Goal: Task Accomplishment & Management: Manage account settings

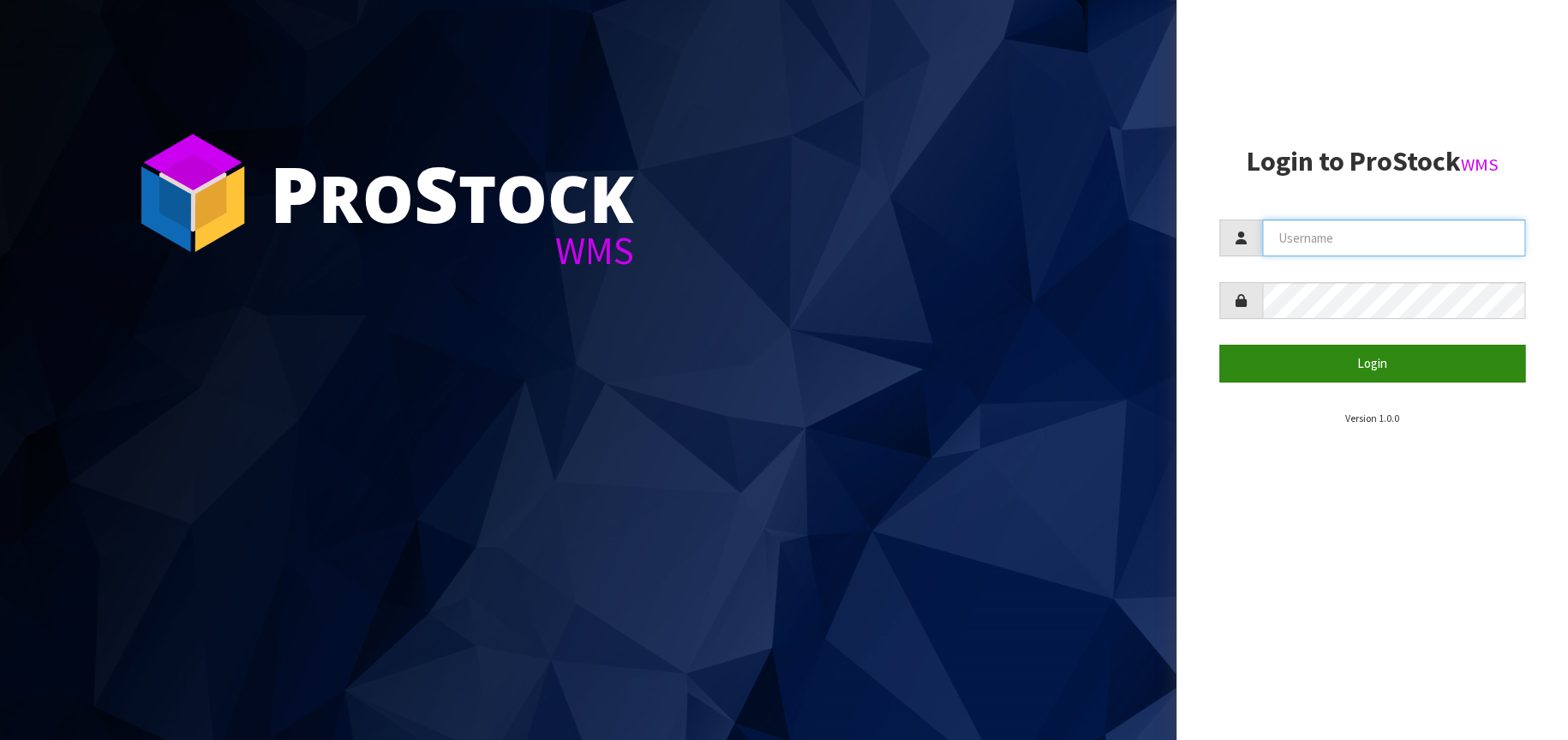
type input "[EMAIL_ADDRESS][DOMAIN_NAME]"
click at [1388, 361] on button "Login" at bounding box center [1372, 363] width 306 height 37
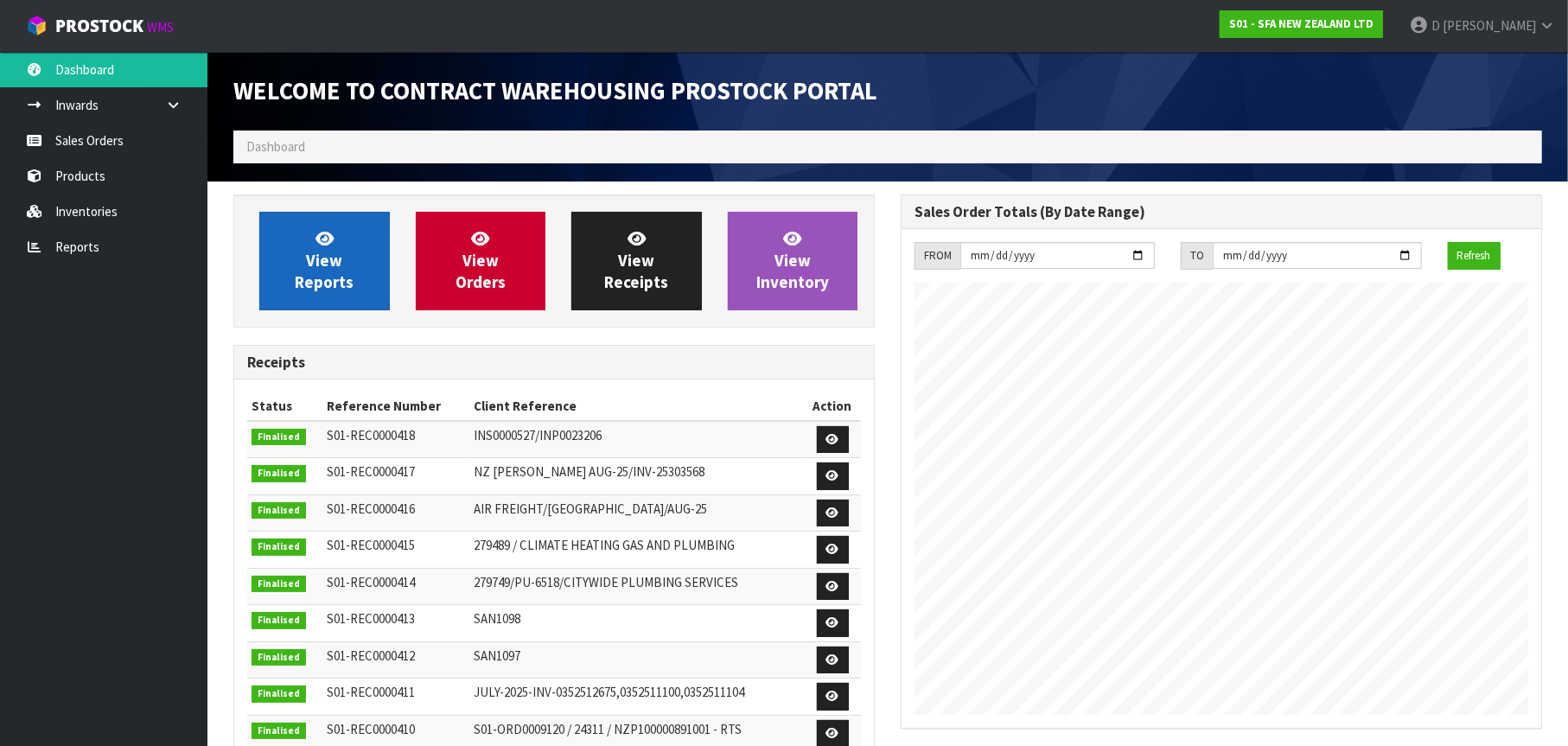
scroll to position [957, 667]
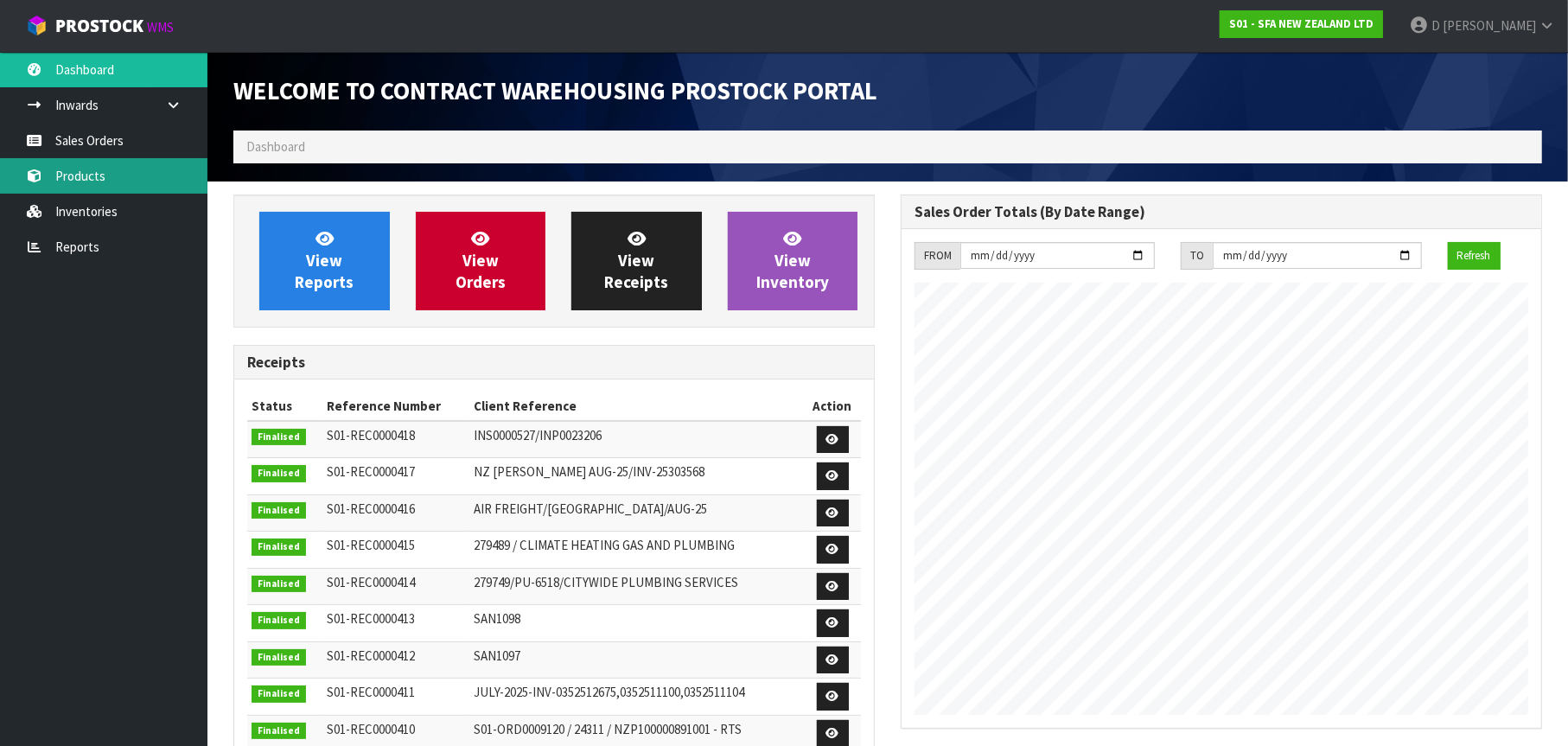
click at [104, 177] on link "Products" at bounding box center [104, 176] width 207 height 36
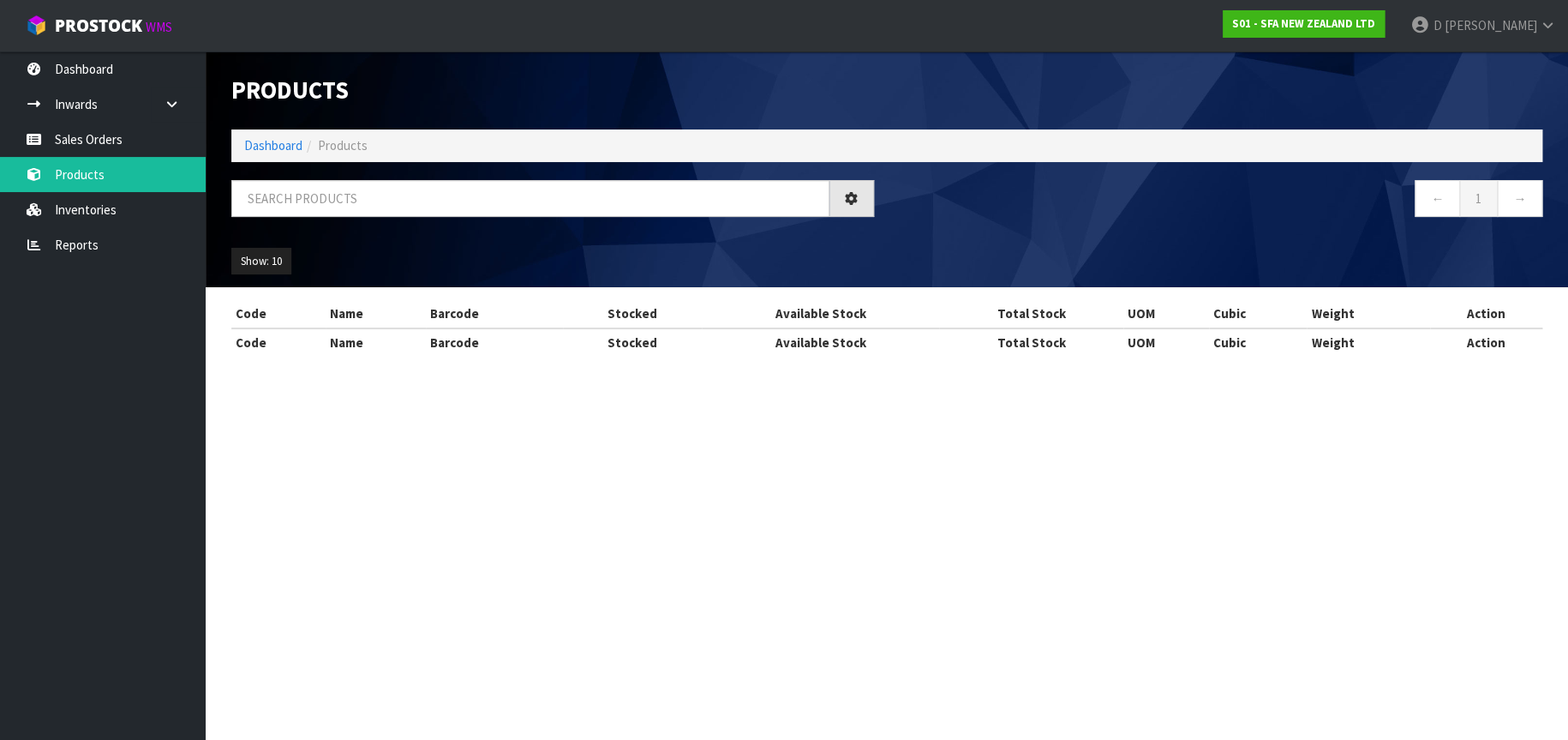
click at [121, 140] on div "Products Import Products Drop file here to import csv template Dashboard Produc…" at bounding box center [784, 193] width 1568 height 387
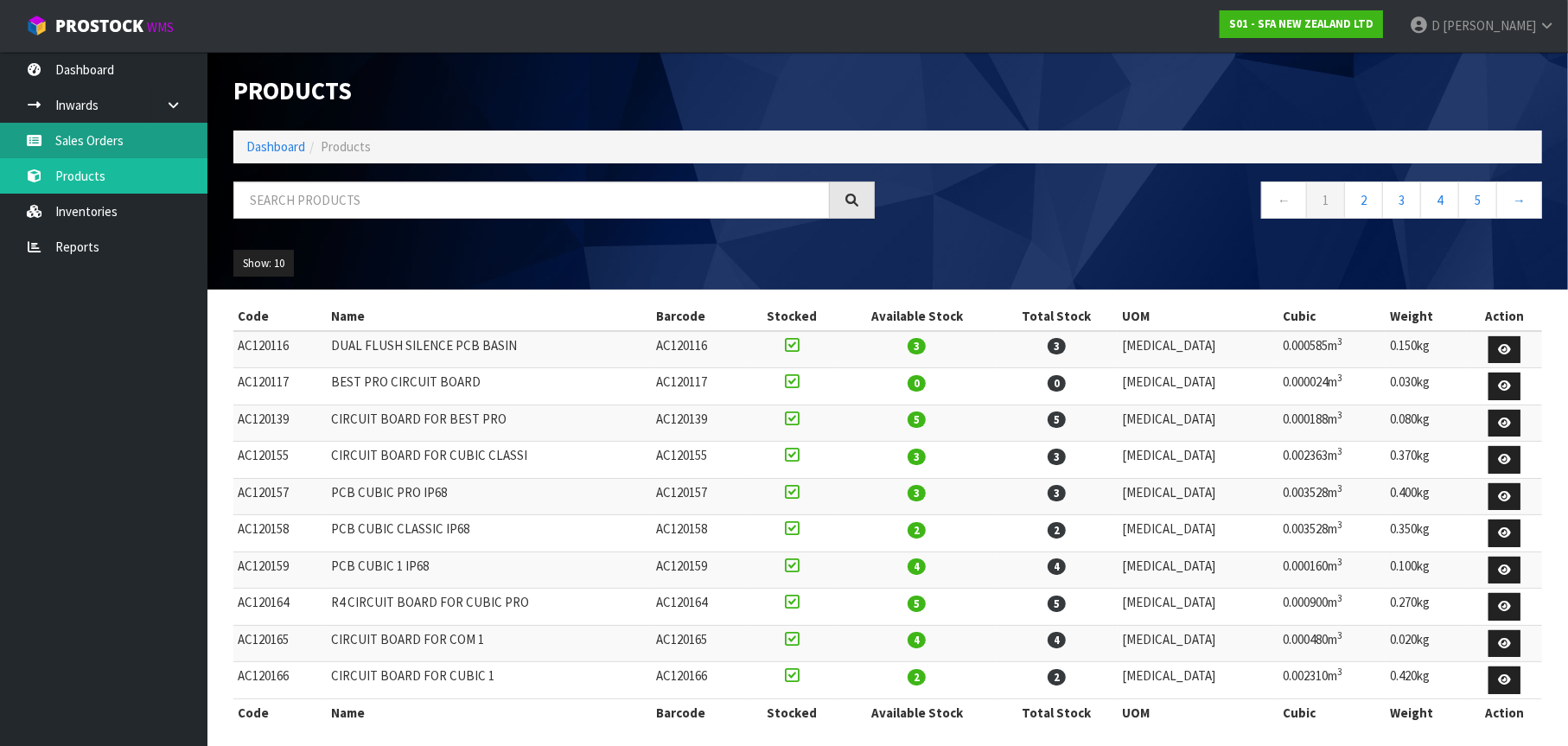
click at [122, 141] on link "Sales Orders" at bounding box center [104, 140] width 207 height 36
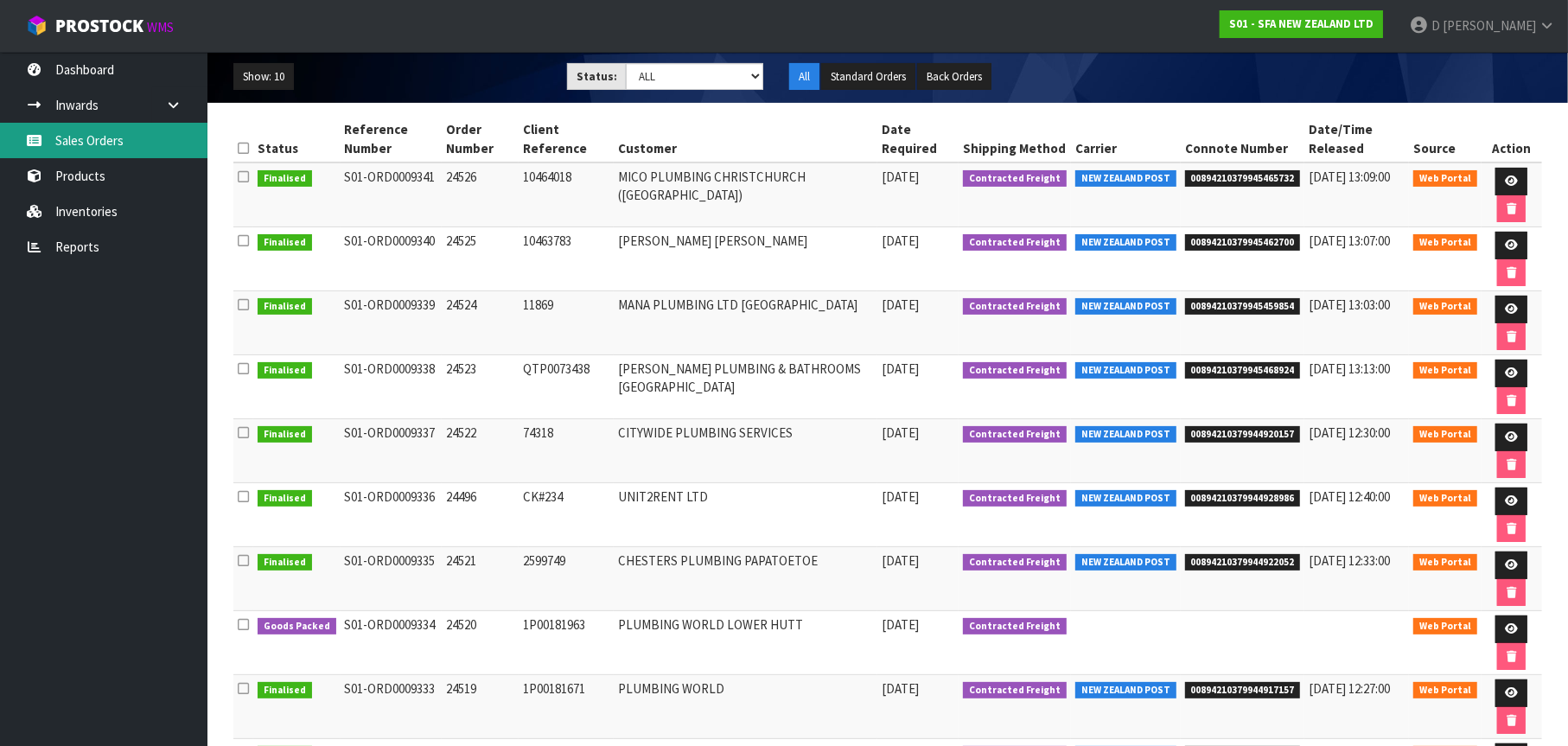
scroll to position [260, 0]
